Goal: Communication & Community: Ask a question

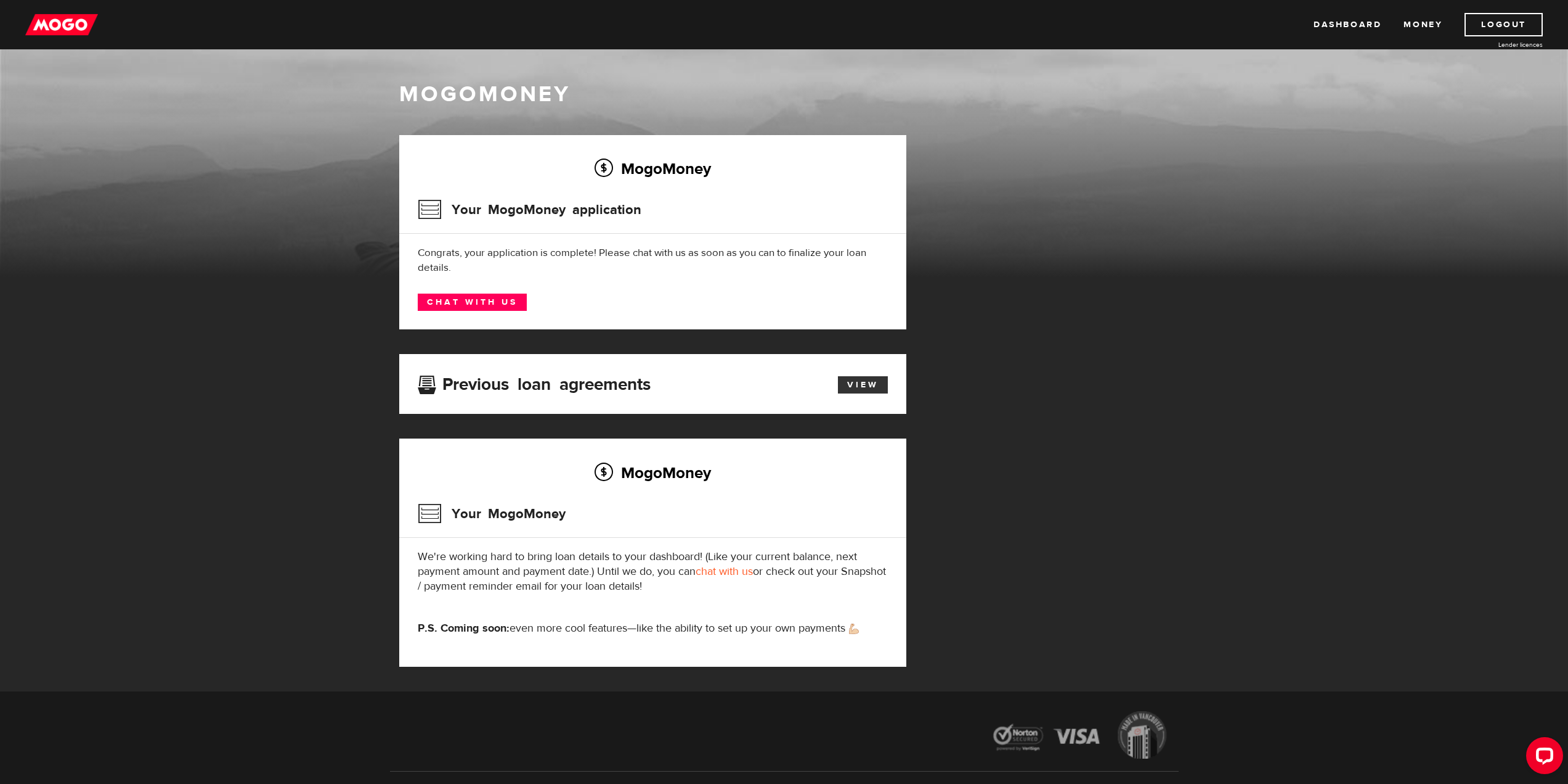
click at [864, 382] on link "View" at bounding box center [863, 384] width 50 height 17
click at [493, 301] on link "Chat with us" at bounding box center [472, 302] width 109 height 17
click at [207, 175] on div "MogoMoney" at bounding box center [784, 178] width 1568 height 197
